Goal: Transaction & Acquisition: Purchase product/service

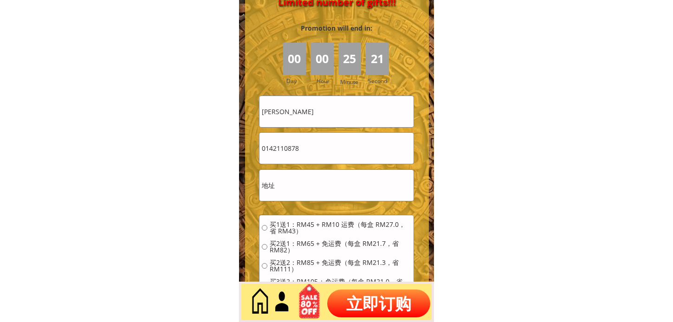
scroll to position [4125, 0]
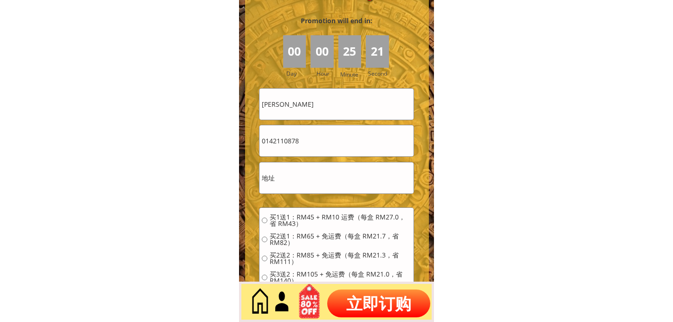
click at [346, 107] on input "[PERSON_NAME]" at bounding box center [337, 104] width 154 height 31
paste input "Referred by: [URL][DOMAIN_NAME] Set User Properties Navigate [DOMAIN_NAME]/miny…"
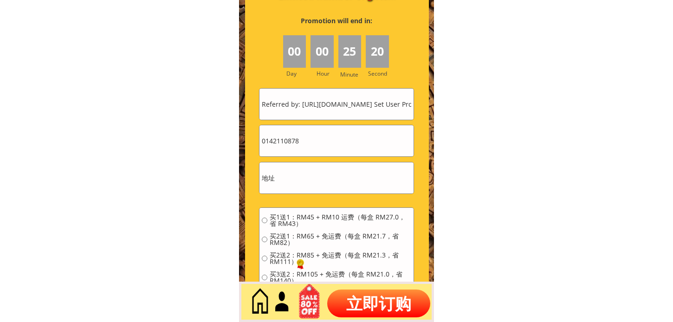
scroll to position [0, 258]
type input "Referred by: [URL][DOMAIN_NAME] Set User Properties Navigate [DOMAIN_NAME]/miny…"
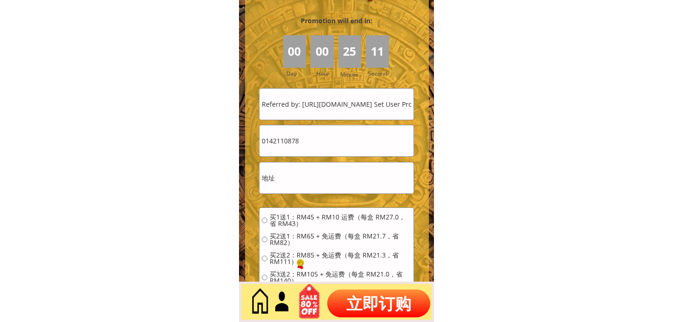
click at [327, 118] on input "Referred by: [URL][DOMAIN_NAME] Set User Properties Navigate [DOMAIN_NAME]/miny…" at bounding box center [337, 104] width 154 height 31
click at [315, 141] on input "0142110878" at bounding box center [337, 140] width 154 height 31
click at [314, 141] on input "0142110878" at bounding box center [337, 140] width 154 height 31
paste input "93270409"
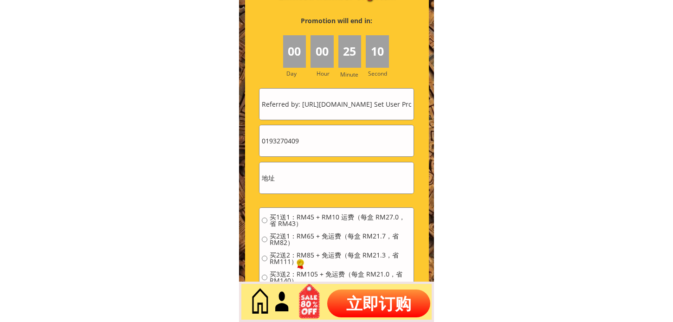
type input "0193270409"
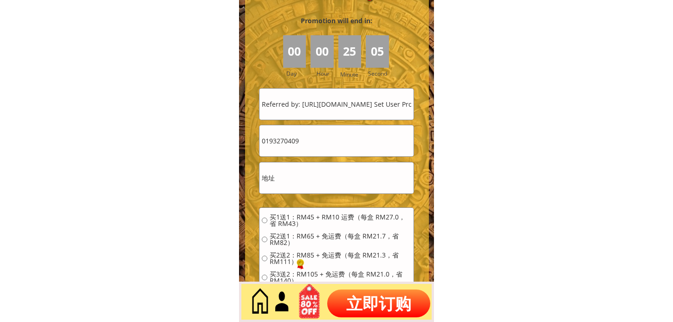
click at [313, 104] on input "Referred by: [URL][DOMAIN_NAME] Set User Properties Navigate [DOMAIN_NAME]/miny…" at bounding box center [337, 104] width 154 height 31
paste input "text"
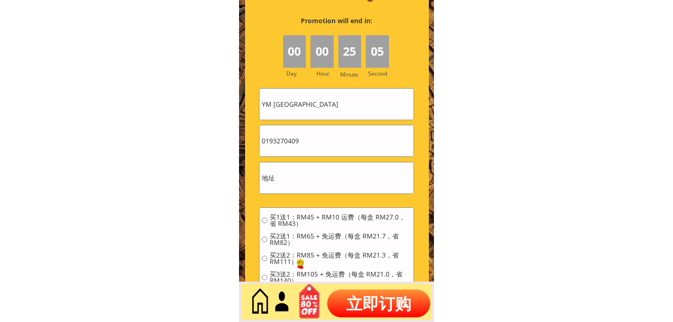
type input "YM [GEOGRAPHIC_DATA]"
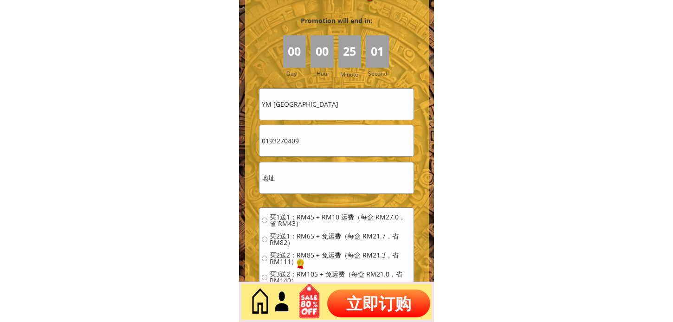
click at [288, 178] on input "text" at bounding box center [337, 177] width 154 height 31
paste input "Kajang, 10"
type input "Kajang, 10"
click at [292, 229] on div "买1送1：RM45 + RM10 运费（每盒 RM27.0，省 RM43） 买2送1：RM65 + 免运费（每盒 RM21.7，省 RM82） 买2送2：RM…" at bounding box center [336, 280] width 149 height 133
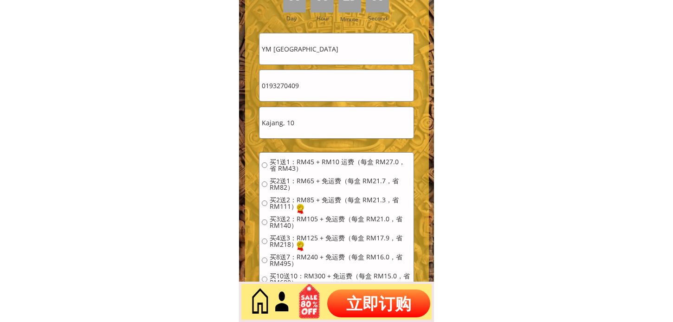
scroll to position [4228, 0]
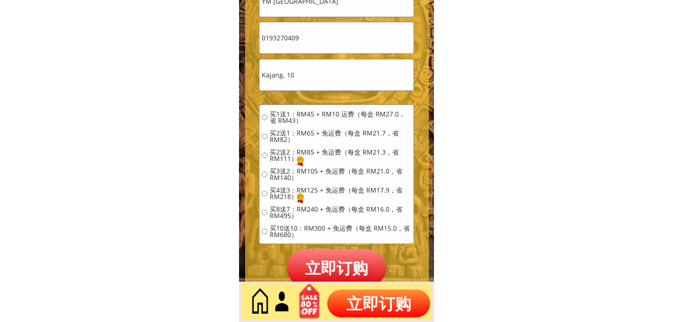
click at [286, 127] on div "买1送1：RM45 + RM10 运费（每盒 RM27.0，省 RM43） 买2送1：RM65 + 免运费（每盒 RM21.7，省 RM82） 买2送2：RM…" at bounding box center [336, 177] width 149 height 133
click at [275, 131] on span "买2送1：RM65 + 免运费（每盒 RM21.7，省 RM82）" at bounding box center [341, 136] width 142 height 13
radio input "true"
click at [334, 260] on p "立即订购" at bounding box center [336, 268] width 99 height 37
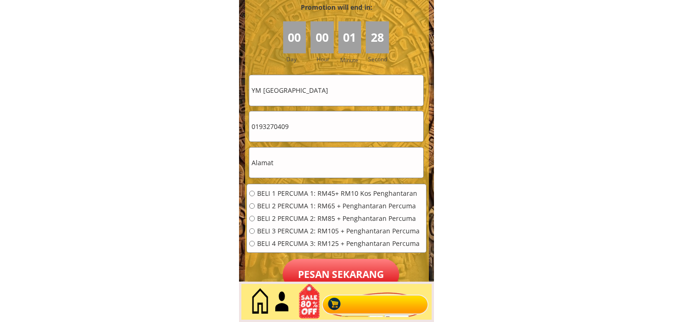
scroll to position [4286, 0]
